Goal: Task Accomplishment & Management: Manage account settings

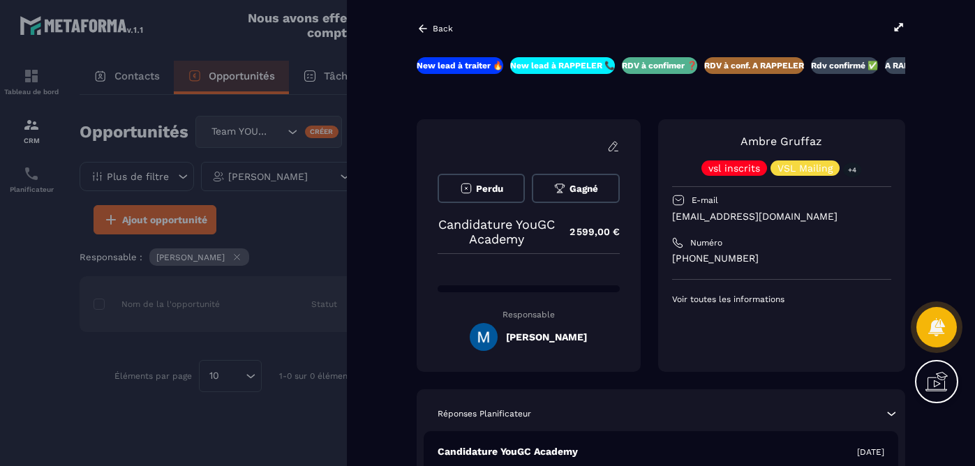
click at [429, 29] on icon at bounding box center [423, 28] width 13 height 13
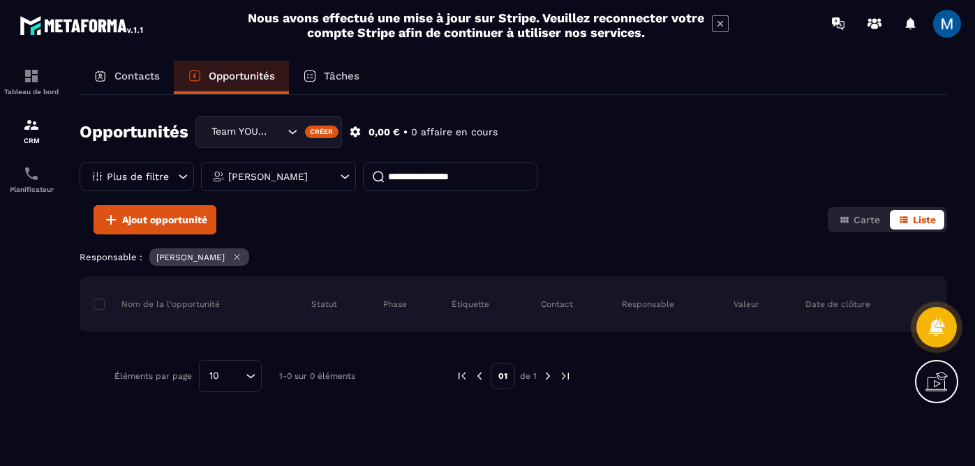
click at [291, 135] on icon "Search for option" at bounding box center [292, 132] width 14 height 14
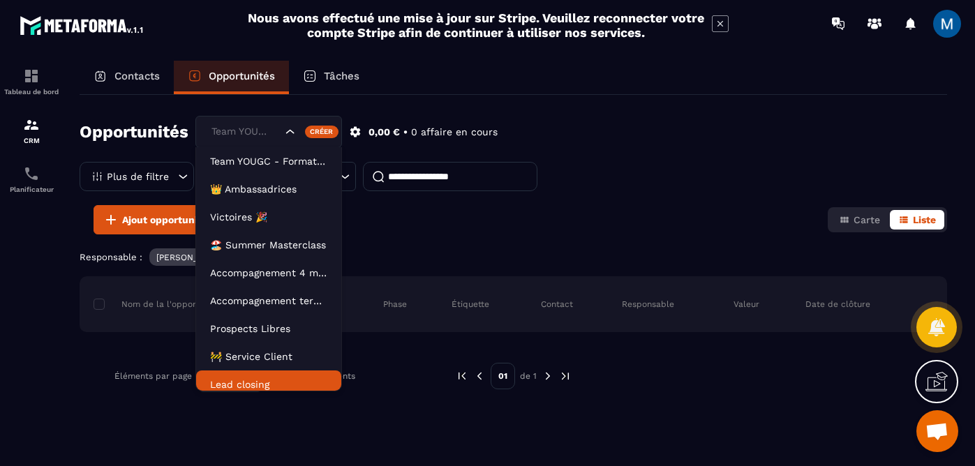
scroll to position [7, 0]
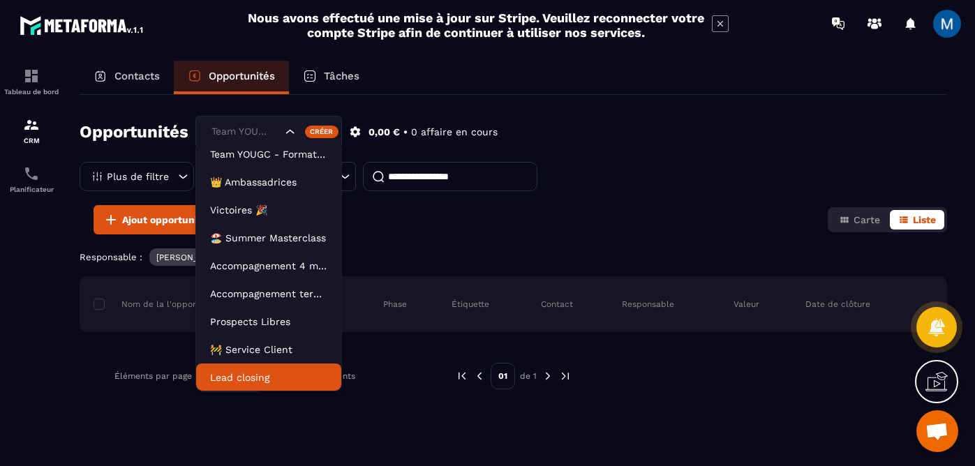
click at [265, 384] on p "Lead closing" at bounding box center [268, 378] width 117 height 14
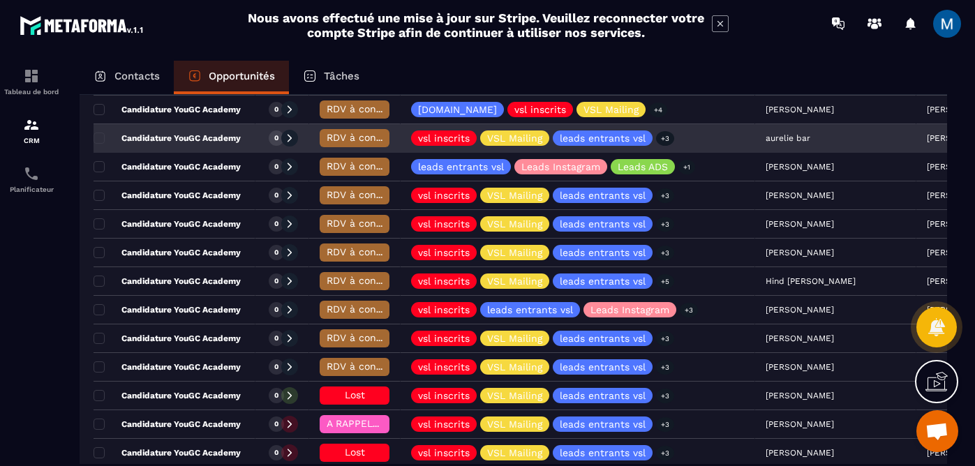
scroll to position [281, 0]
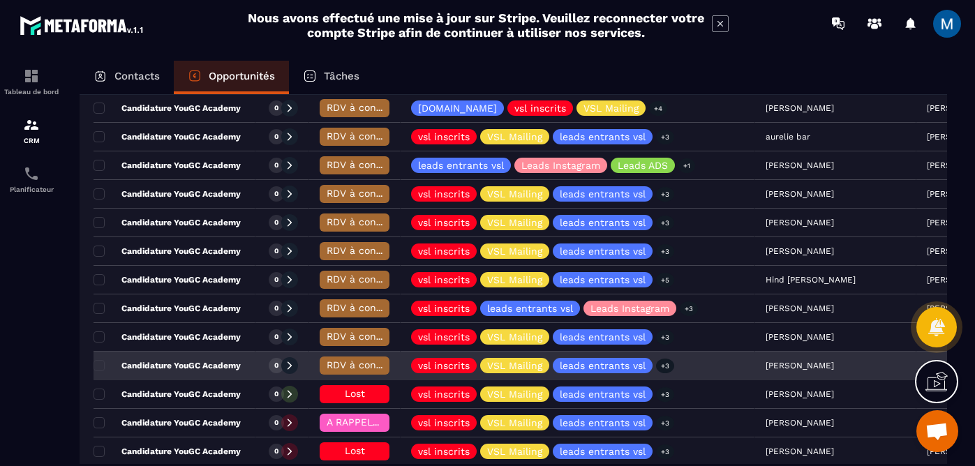
click at [359, 362] on span "RDV à conf. A RAPPELER" at bounding box center [385, 364] width 117 height 11
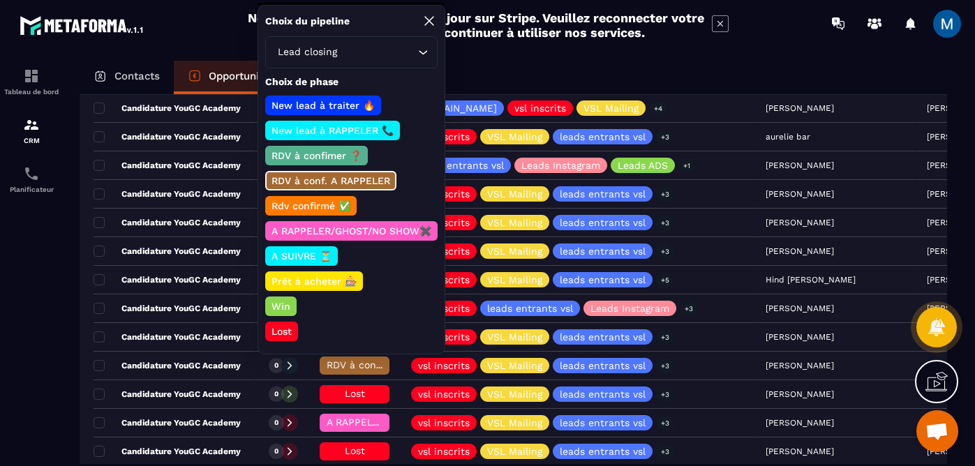
click at [323, 205] on p "Rdv confirmé ✅" at bounding box center [310, 206] width 83 height 14
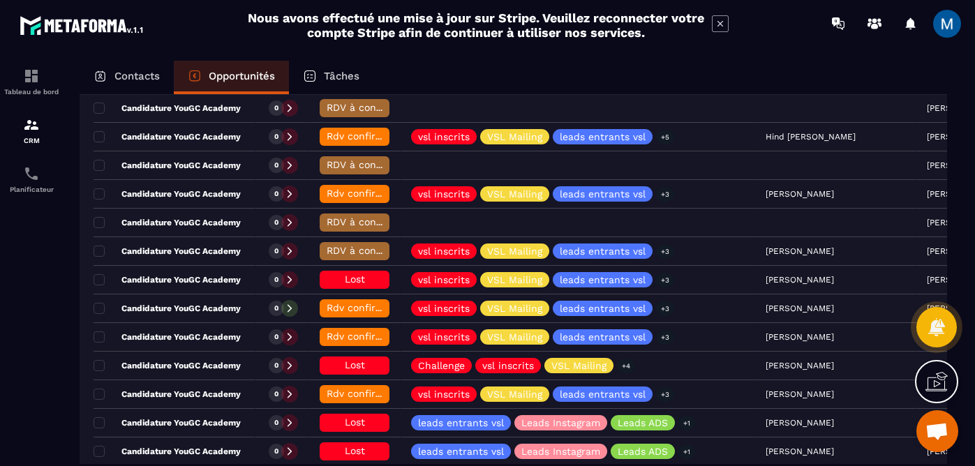
scroll to position [855, 0]
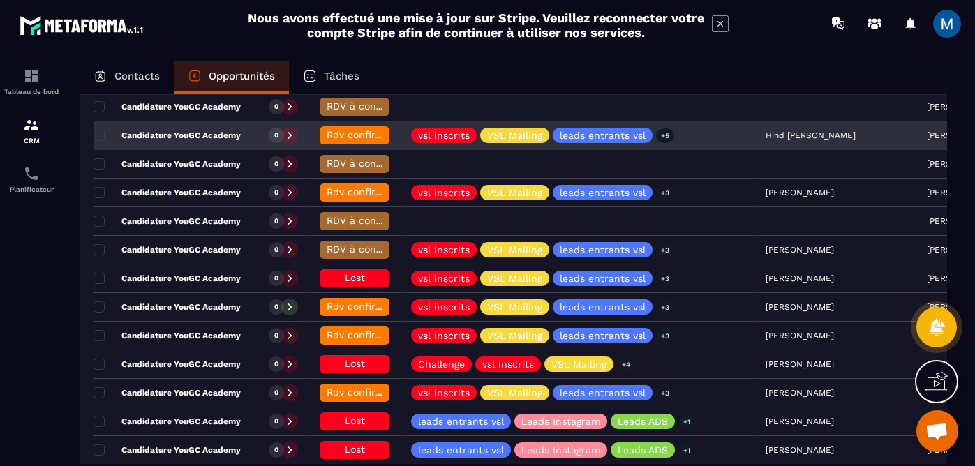
click at [359, 133] on span "Rdv confirmé ✅" at bounding box center [366, 134] width 79 height 11
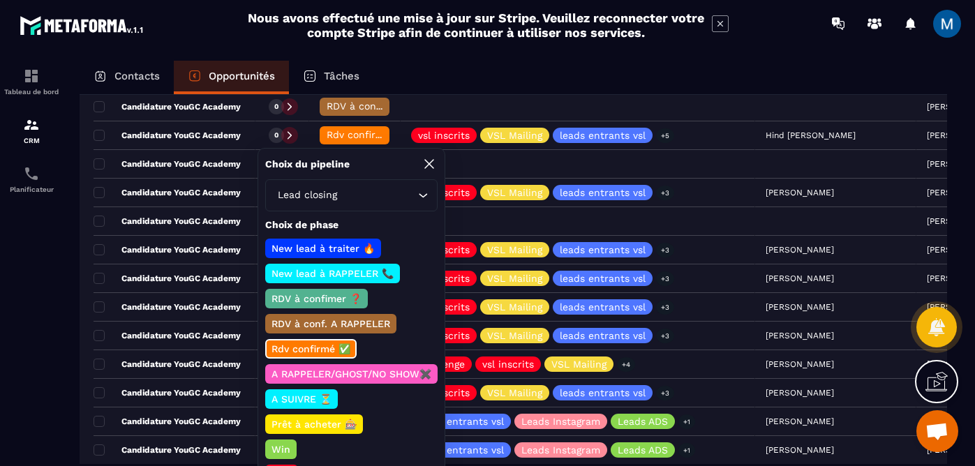
click at [362, 374] on p "A RAPPELER/GHOST/NO SHOW✖️" at bounding box center [351, 374] width 164 height 14
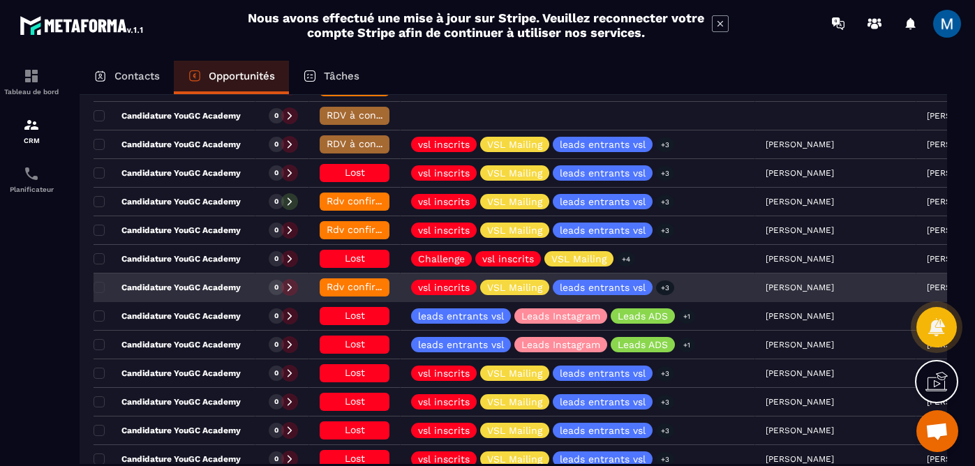
scroll to position [960, 0]
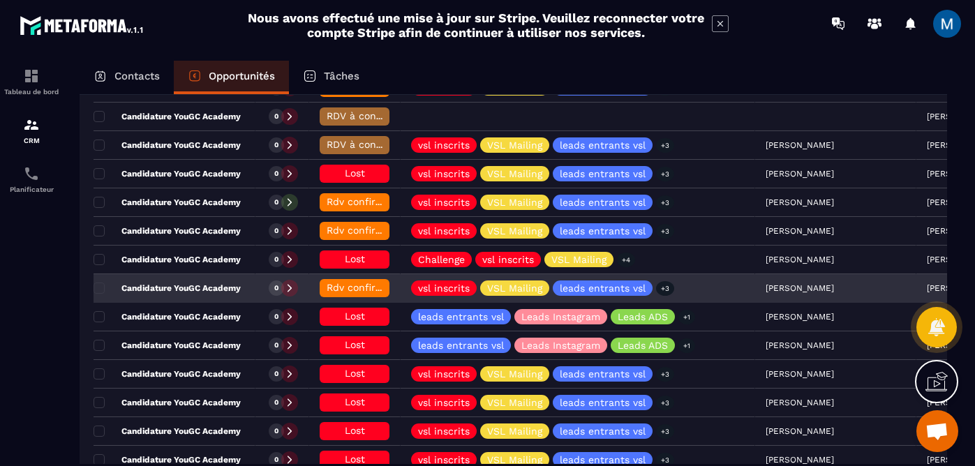
click at [370, 290] on span "Rdv confirmé ✅" at bounding box center [366, 287] width 79 height 11
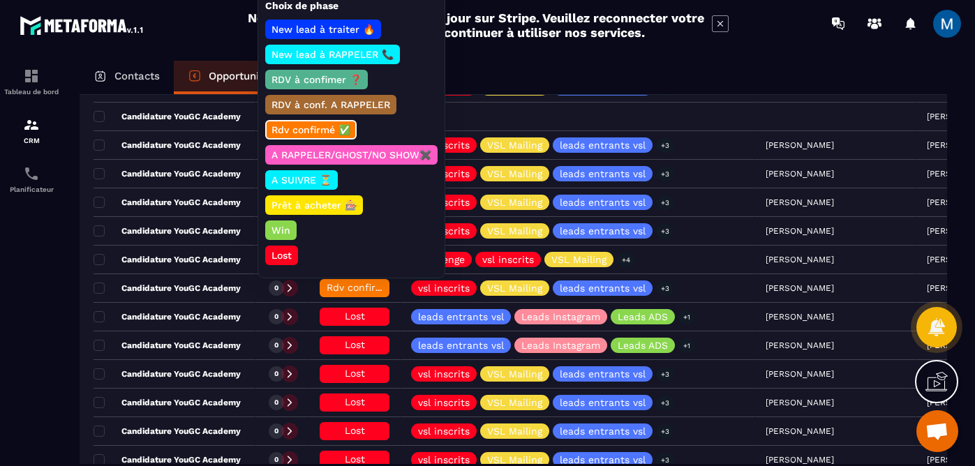
click at [288, 255] on p "Lost" at bounding box center [281, 255] width 24 height 14
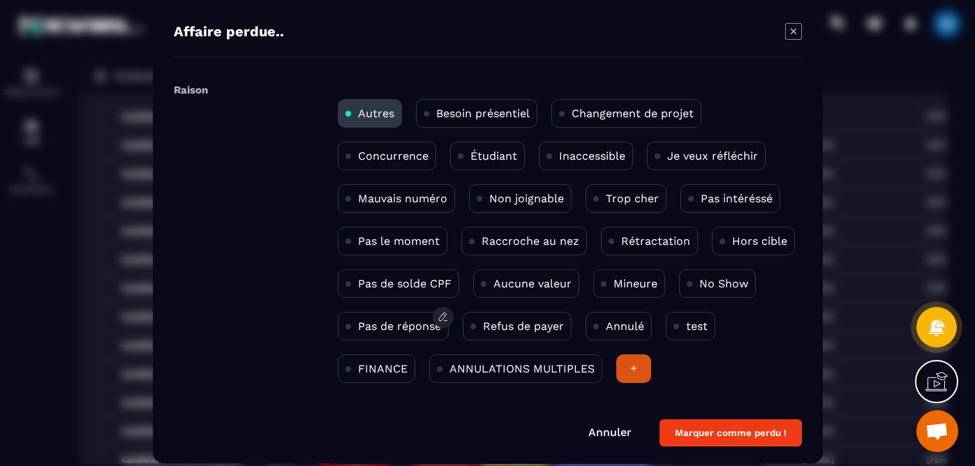
click at [403, 329] on p "Pas de réponse" at bounding box center [399, 326] width 83 height 13
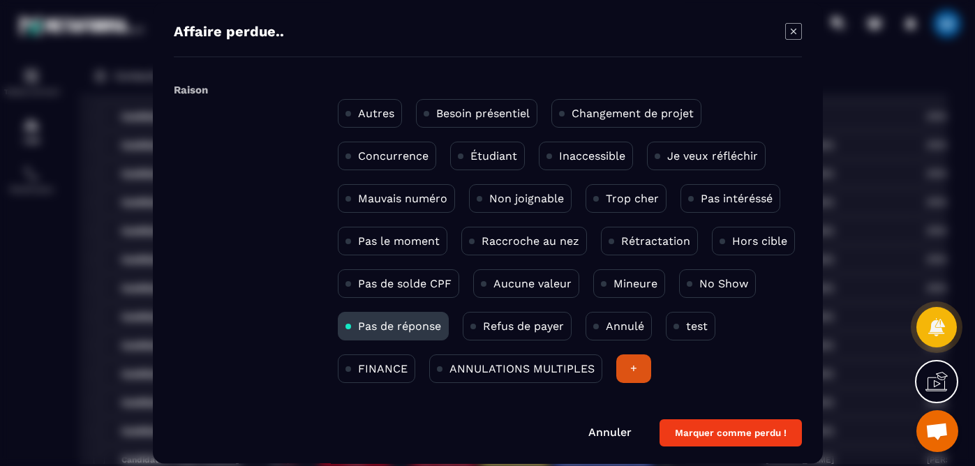
click at [704, 431] on button "Marquer comme perdu !" at bounding box center [731, 433] width 142 height 27
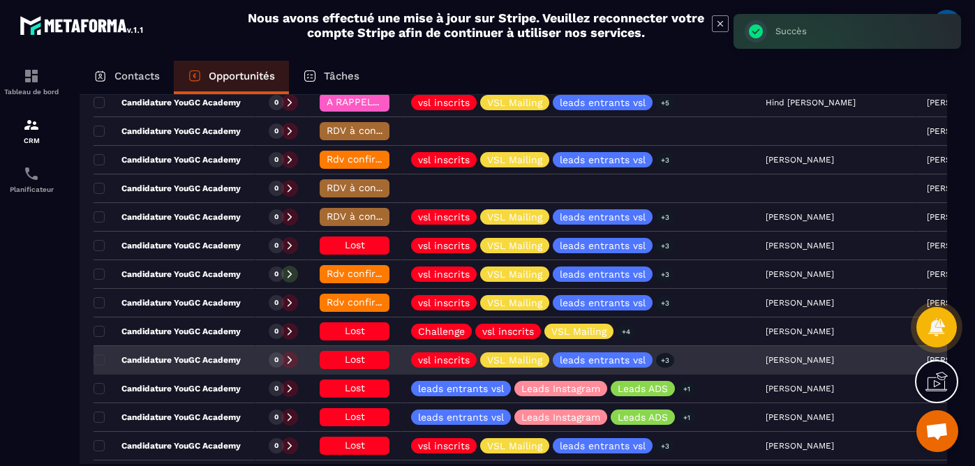
scroll to position [886, 0]
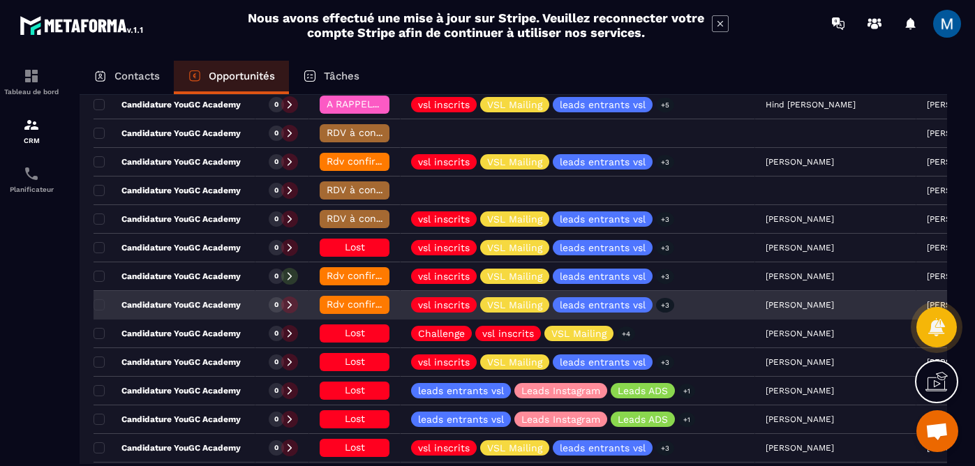
click at [343, 306] on span "Rdv confirmé ✅" at bounding box center [366, 304] width 79 height 11
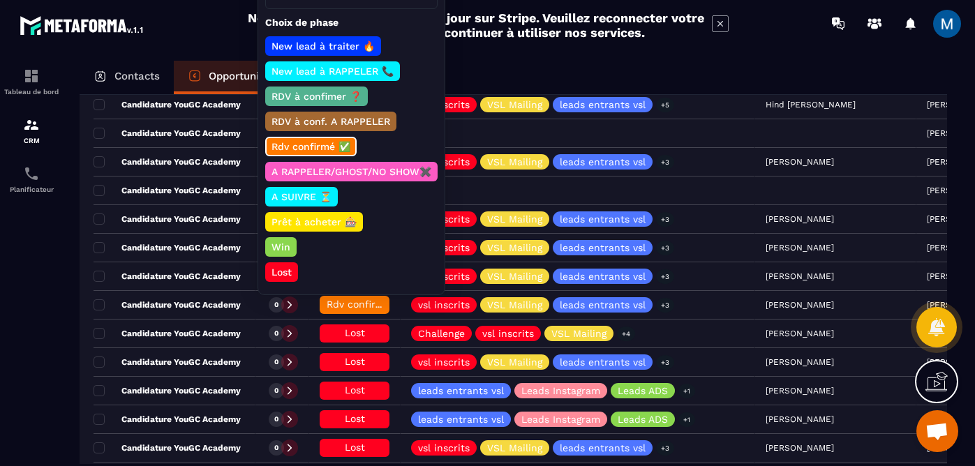
click at [282, 273] on p "Lost" at bounding box center [281, 272] width 24 height 14
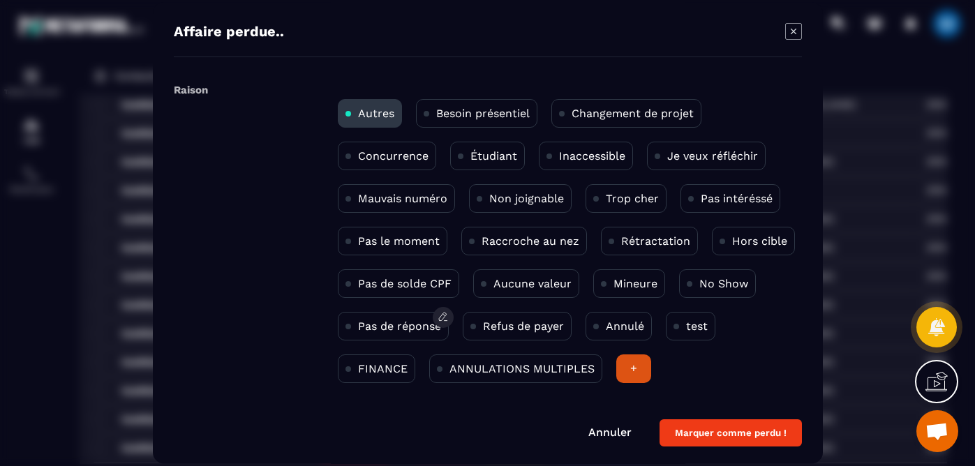
click at [383, 329] on p "Pas de réponse" at bounding box center [399, 326] width 83 height 13
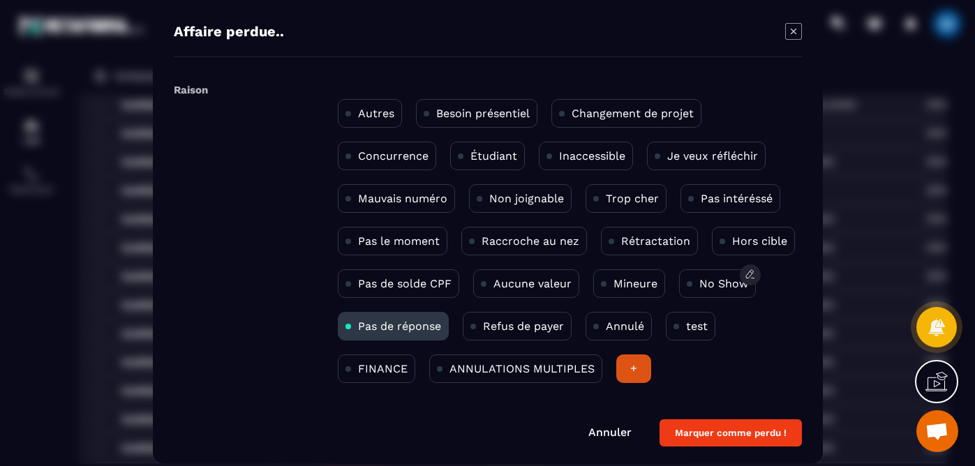
click at [719, 272] on div "No Show" at bounding box center [717, 283] width 77 height 29
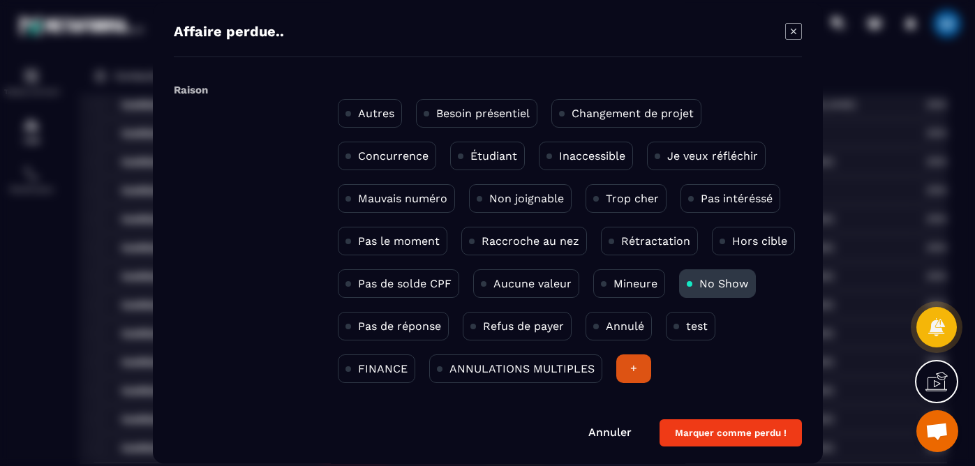
click at [725, 426] on button "Marquer comme perdu !" at bounding box center [731, 433] width 142 height 27
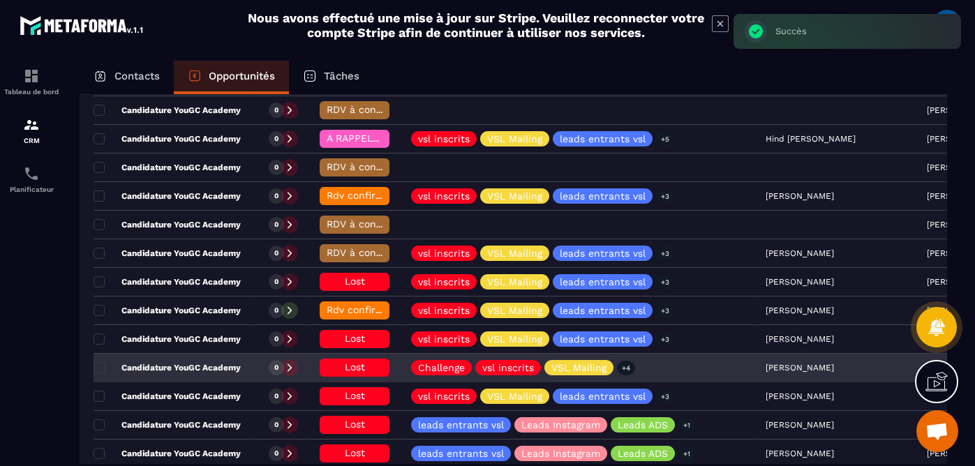
scroll to position [866, 0]
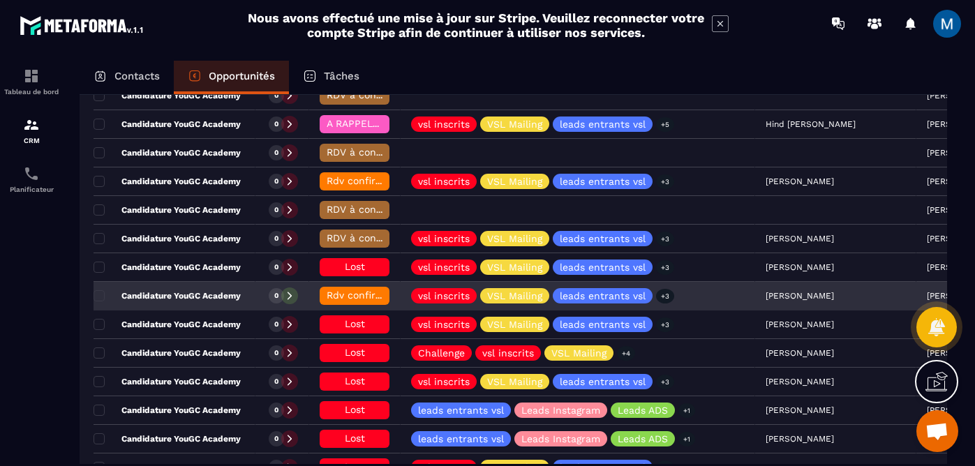
click at [355, 299] on span "Rdv confirmé ✅" at bounding box center [366, 295] width 79 height 11
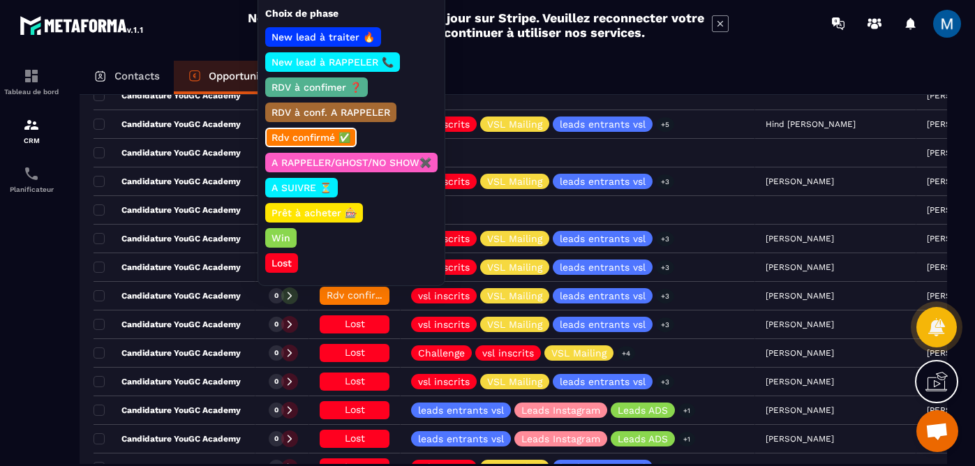
click at [283, 266] on p "Lost" at bounding box center [281, 263] width 24 height 14
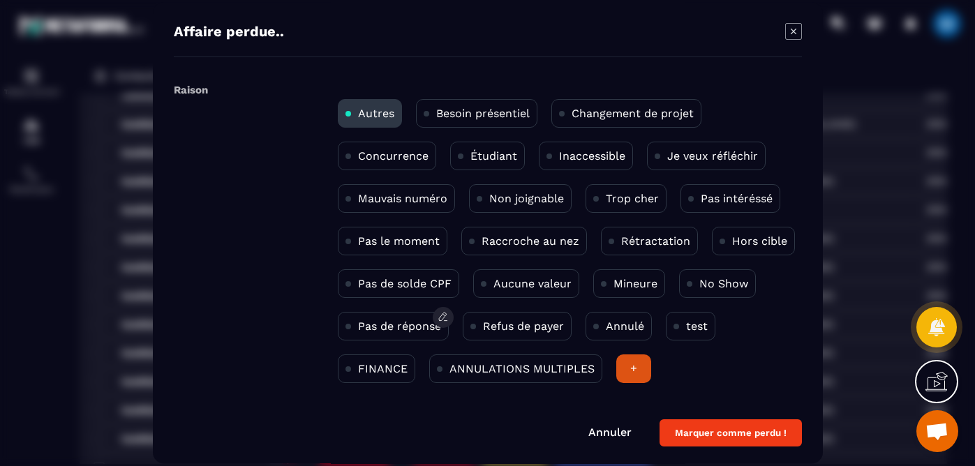
click at [387, 327] on p "Pas de réponse" at bounding box center [399, 326] width 83 height 13
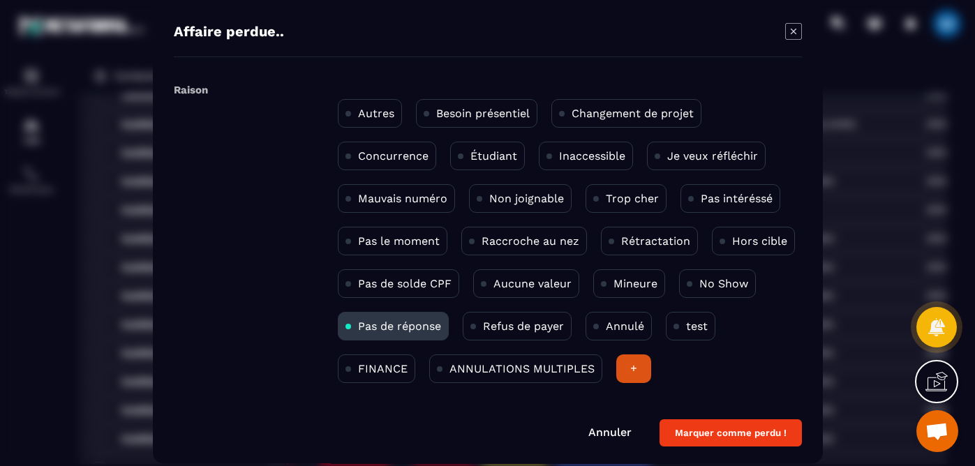
click at [706, 438] on button "Marquer comme perdu !" at bounding box center [731, 433] width 142 height 27
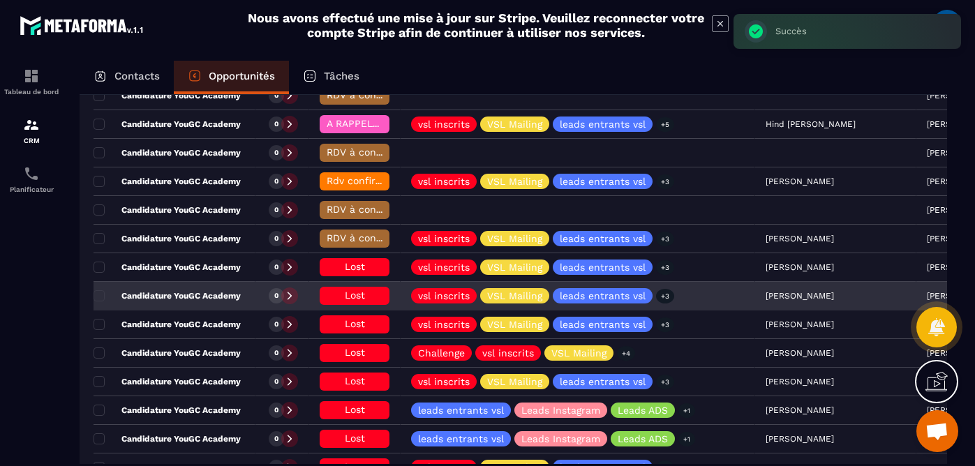
click at [224, 292] on p "Candidature YouGC Academy" at bounding box center [167, 295] width 147 height 11
